Goal: Book appointment/travel/reservation

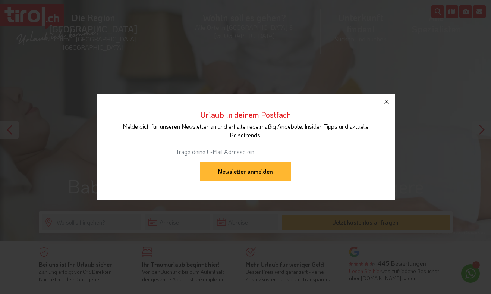
click at [393, 104] on button "button" at bounding box center [386, 102] width 16 height 16
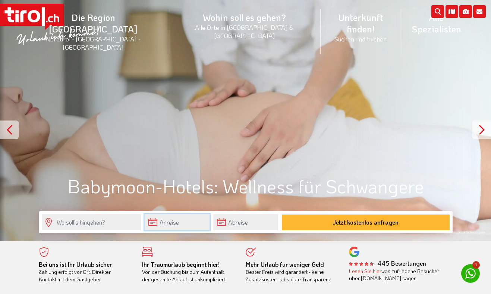
click at [166, 227] on input "text" at bounding box center [177, 222] width 65 height 16
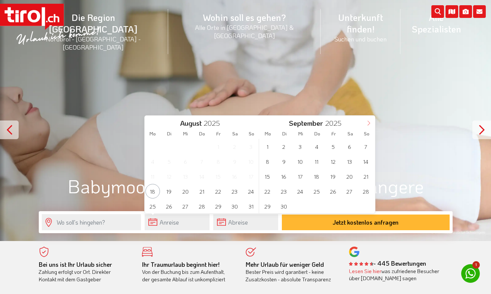
click at [367, 124] on icon at bounding box center [368, 122] width 5 height 5
click at [364, 172] on span "16" at bounding box center [366, 176] width 15 height 15
click at [175, 196] on div "27 28 29 30 31 1 2 3 4 5 6 7 8 9 10 11 12 13 14 15 16 17 18 19 20 21 22 23 24 2…" at bounding box center [202, 176] width 115 height 75
click at [173, 191] on span "18" at bounding box center [169, 191] width 15 height 15
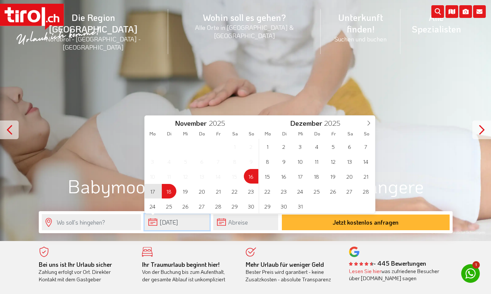
type input "[DATE]"
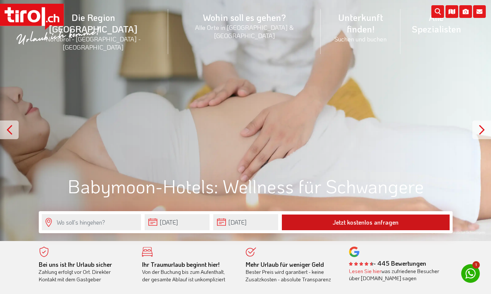
click at [362, 223] on button "Jetzt kostenlos anfragen" at bounding box center [366, 222] width 168 height 16
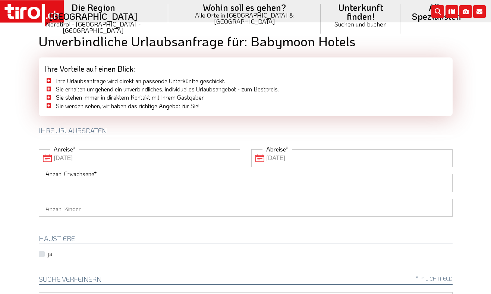
click at [146, 180] on input "Anzahl Erwachsene" at bounding box center [246, 183] width 414 height 18
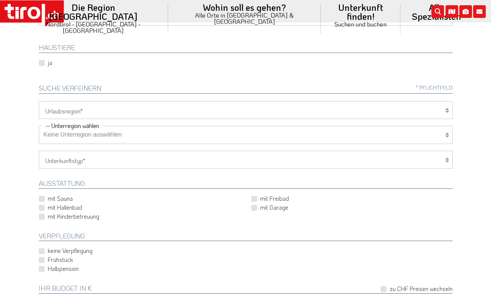
scroll to position [192, 0]
type input "2"
click at [224, 111] on select "[GEOGRAPHIC_DATA]/Nordtirol Osttirol [GEOGRAPHIC_DATA] Tirols Nachbarn" at bounding box center [246, 109] width 414 height 18
